Goal: Information Seeking & Learning: Learn about a topic

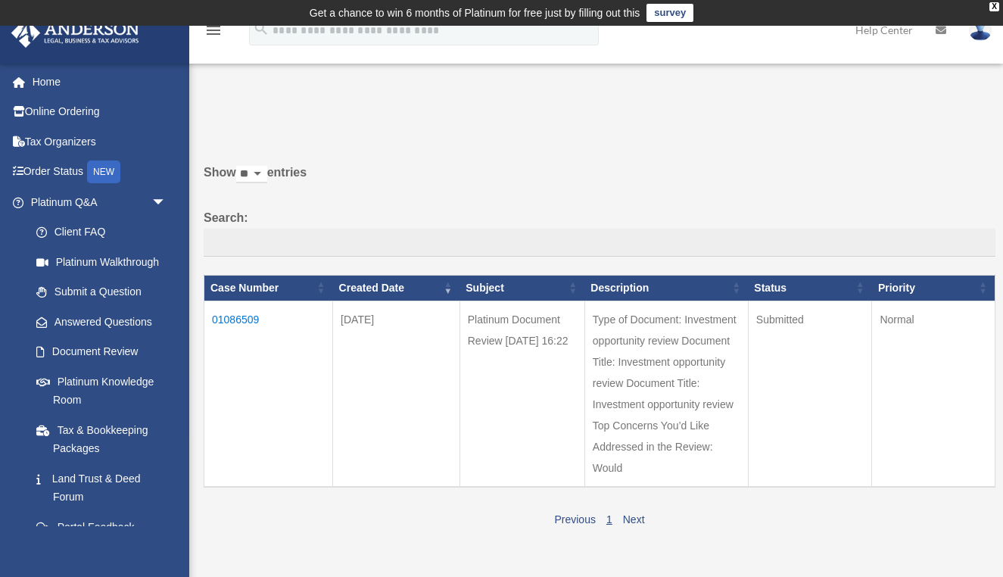
click at [232, 332] on td "01086509" at bounding box center [268, 394] width 129 height 186
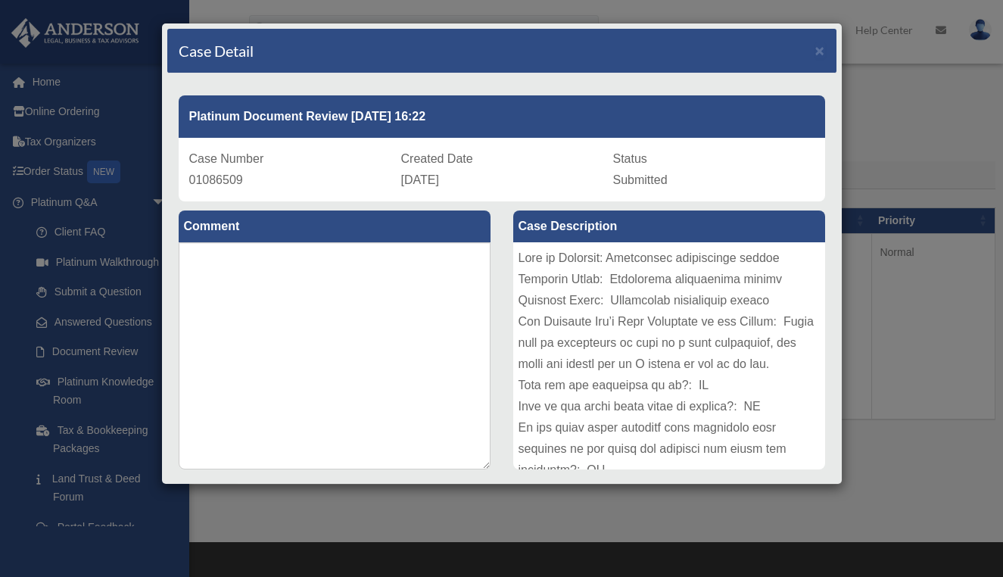
scroll to position [65, 0]
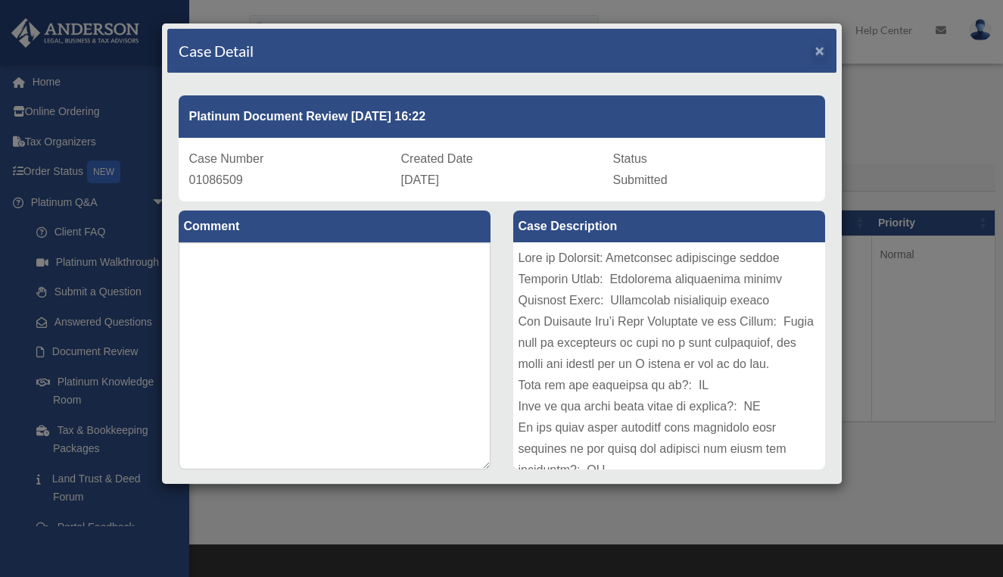
click at [817, 54] on span "×" at bounding box center [820, 50] width 10 height 17
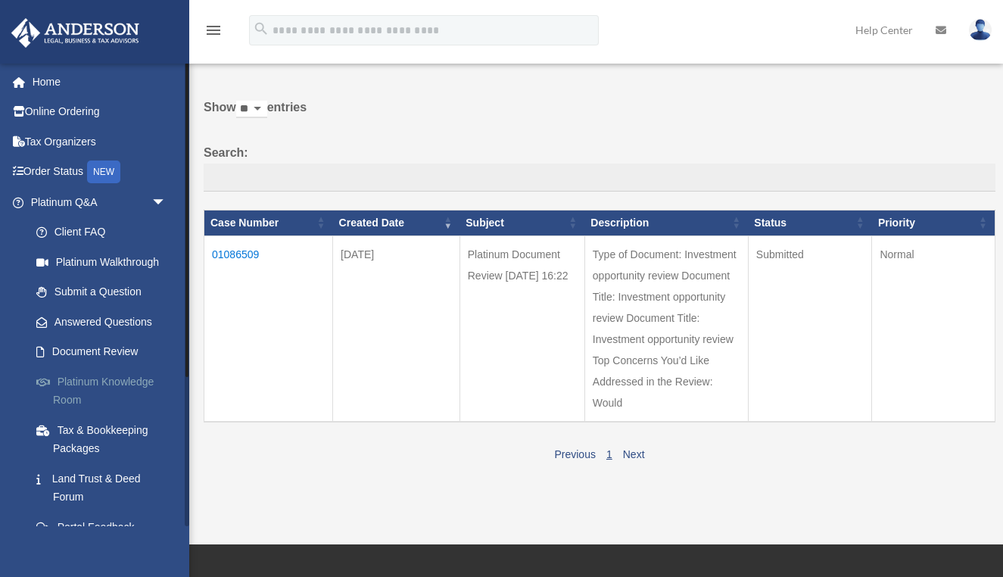
click at [121, 379] on link "Platinum Knowledge Room" at bounding box center [105, 390] width 168 height 48
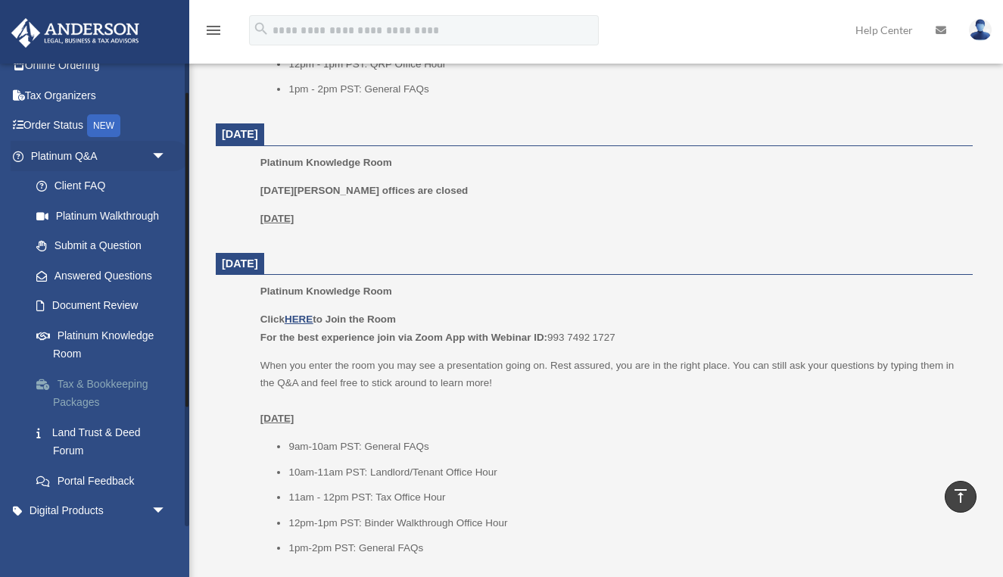
scroll to position [53, 0]
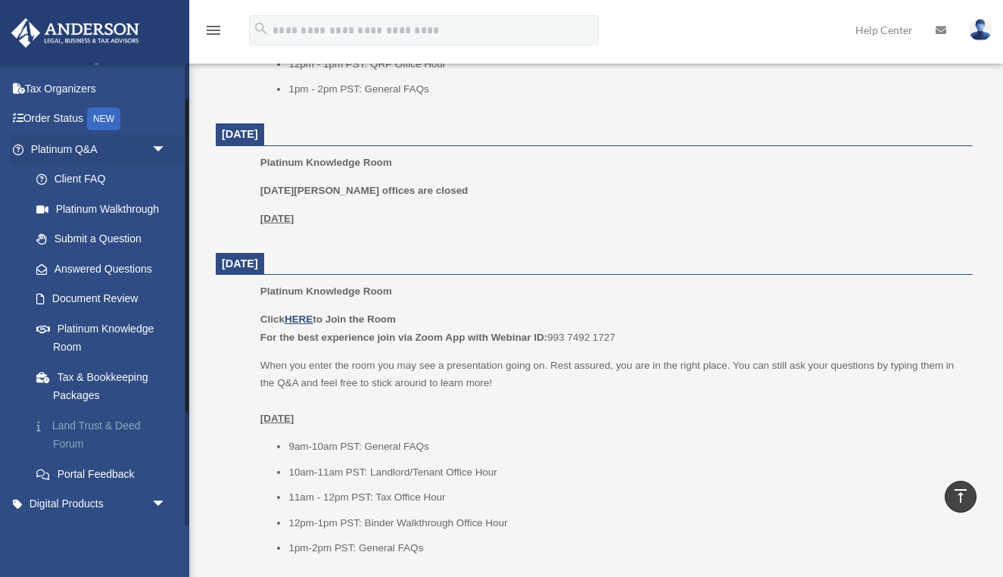
click at [108, 424] on link "Land Trust & Deed Forum" at bounding box center [105, 434] width 168 height 48
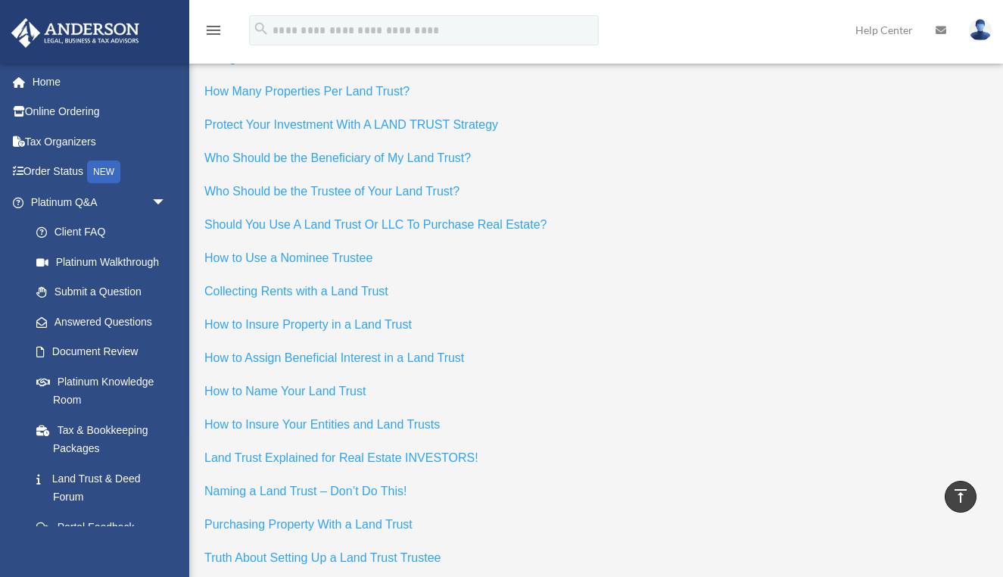
scroll to position [6689, 0]
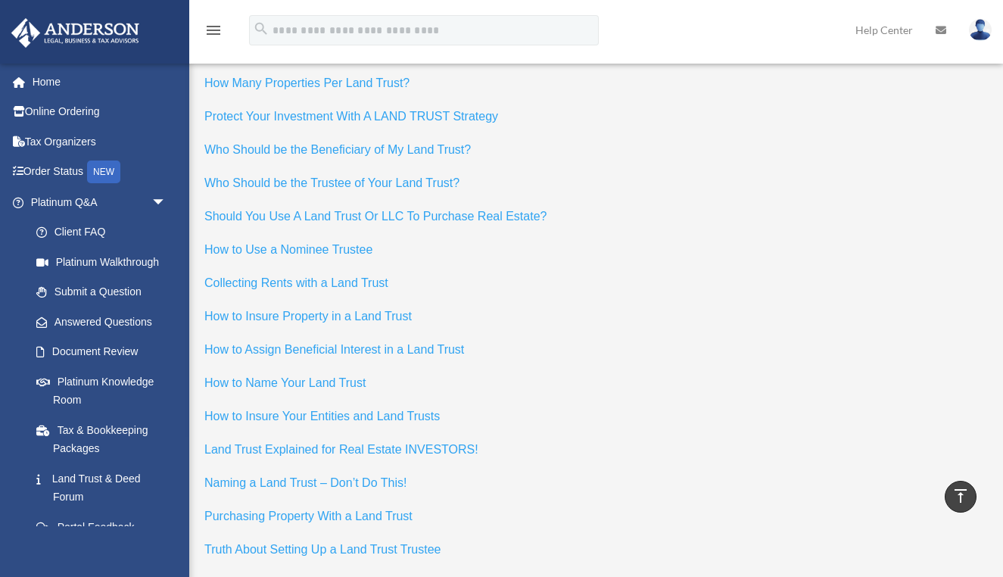
click at [396, 310] on span "How to Insure Property in a Land Trust" at bounding box center [307, 316] width 207 height 13
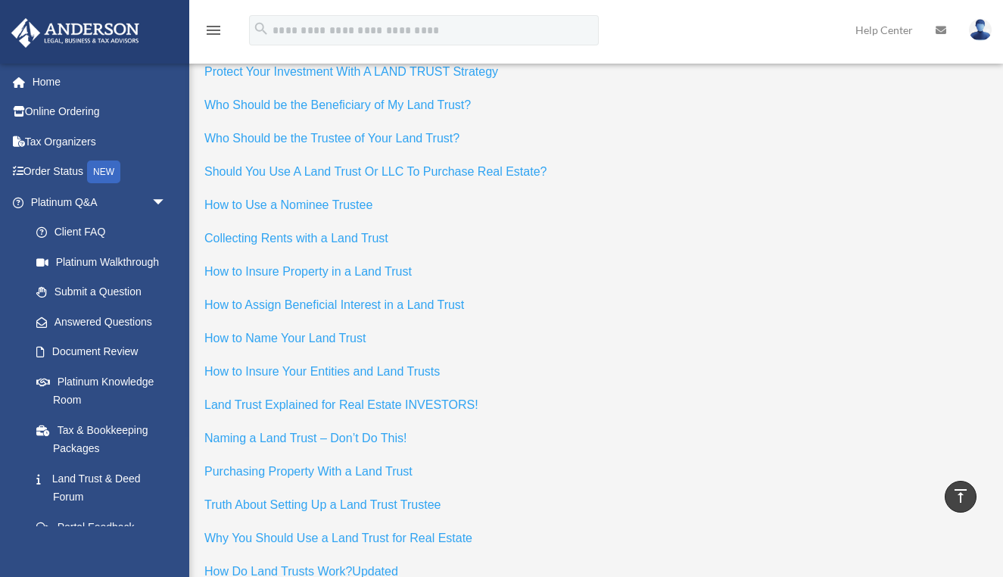
scroll to position [6735, 0]
click at [332, 330] on span "How to Name Your Land Trust" at bounding box center [284, 336] width 161 height 13
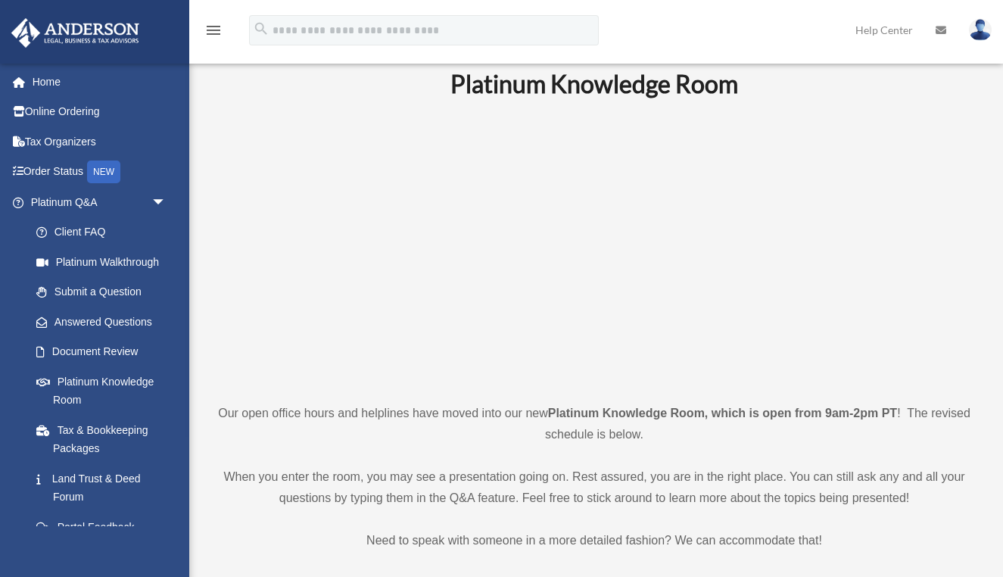
scroll to position [29, 0]
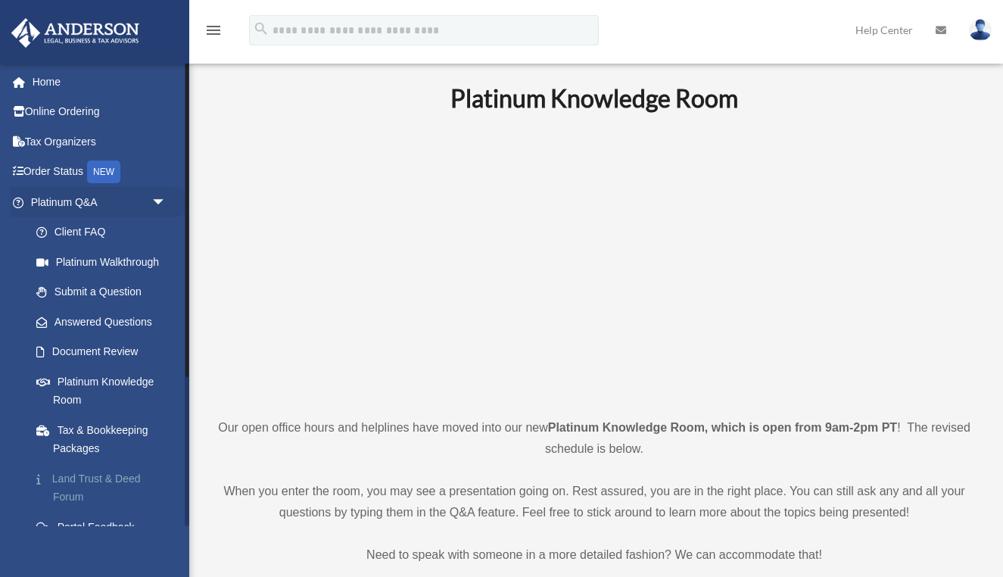
click at [105, 470] on link "Land Trust & Deed Forum" at bounding box center [105, 487] width 168 height 48
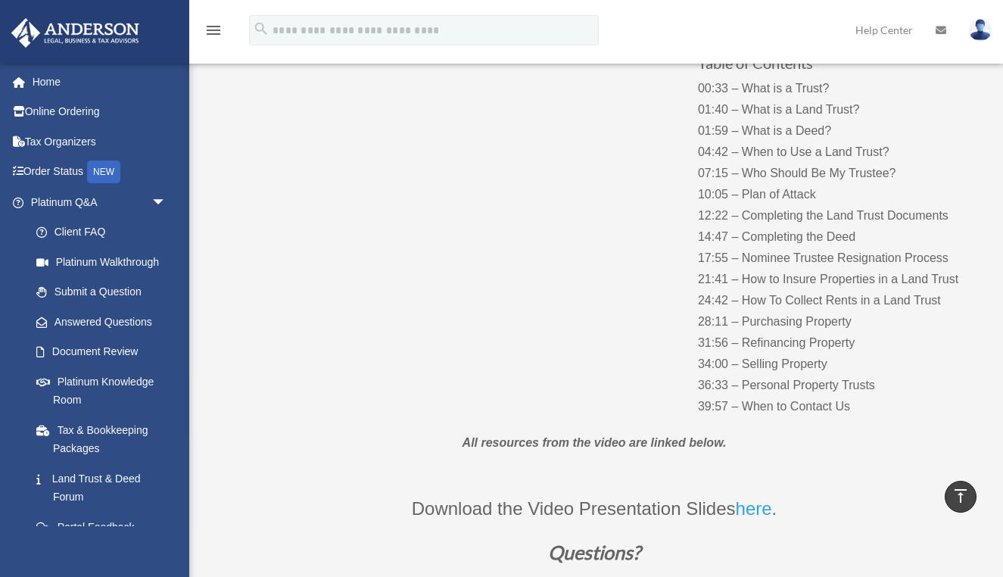
scroll to position [207, 0]
